Goal: Communication & Community: Answer question/provide support

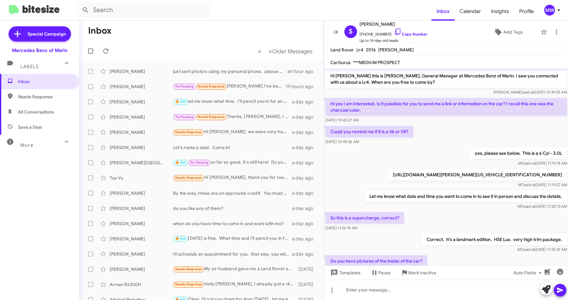
scroll to position [94, 0]
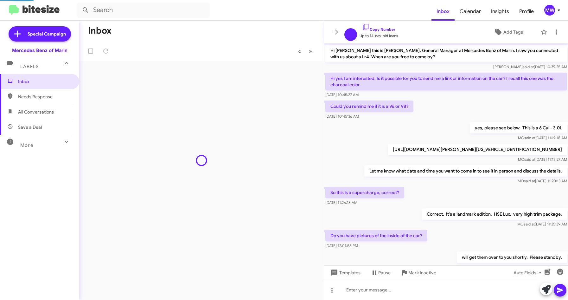
scroll to position [68, 0]
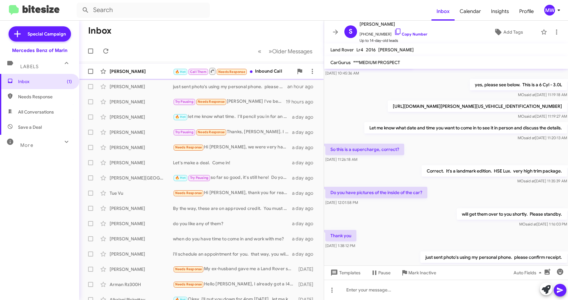
click at [263, 71] on div "🔥 Hot Call Them Needs Response Inbound Call" at bounding box center [233, 71] width 120 height 8
